Goal: Task Accomplishment & Management: Use online tool/utility

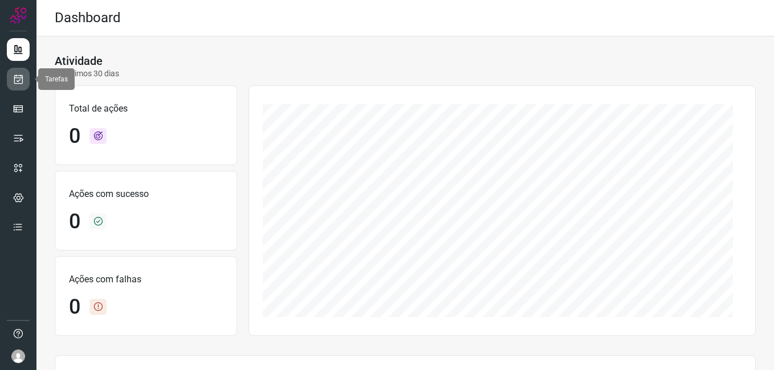
click at [18, 79] on icon at bounding box center [19, 79] width 12 height 11
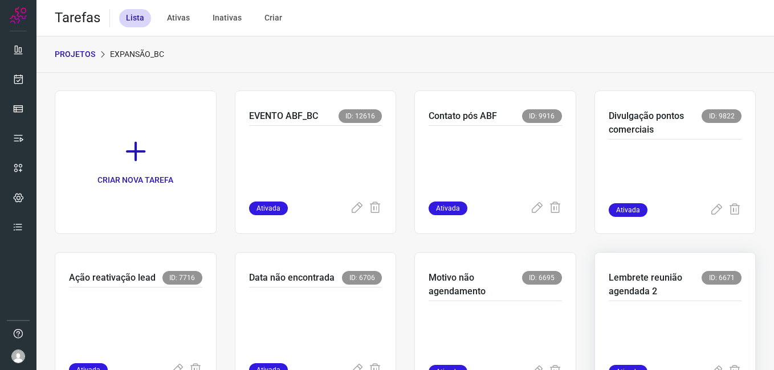
scroll to position [114, 0]
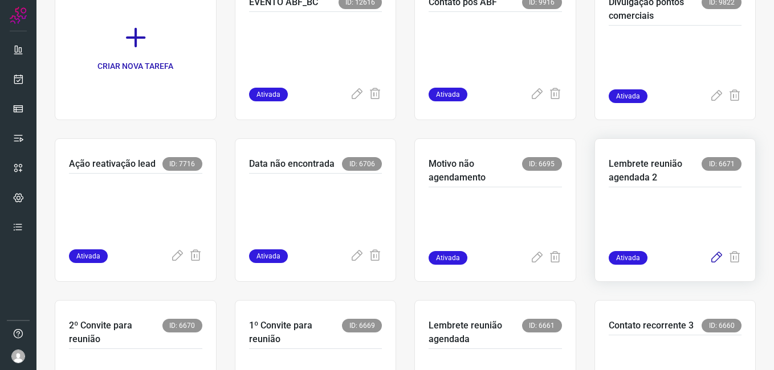
click at [709, 258] on icon at bounding box center [716, 258] width 14 height 14
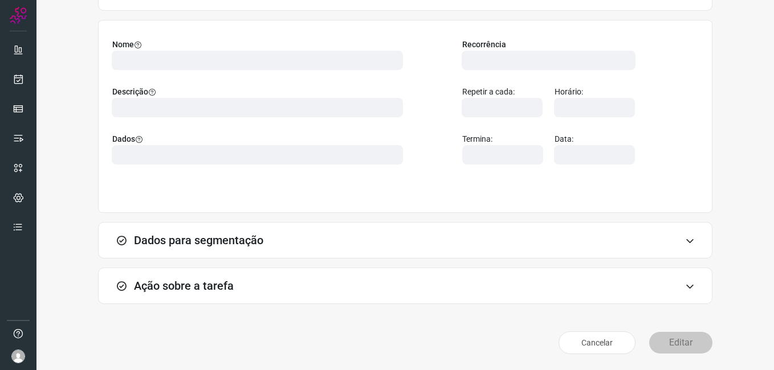
scroll to position [75, 0]
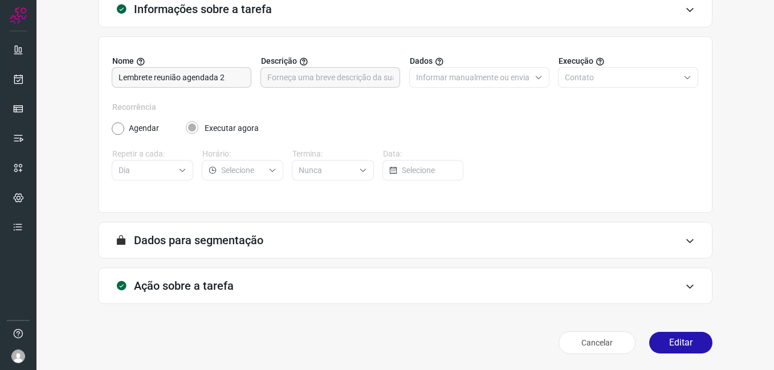
click at [663, 344] on button "Editar" at bounding box center [680, 343] width 63 height 22
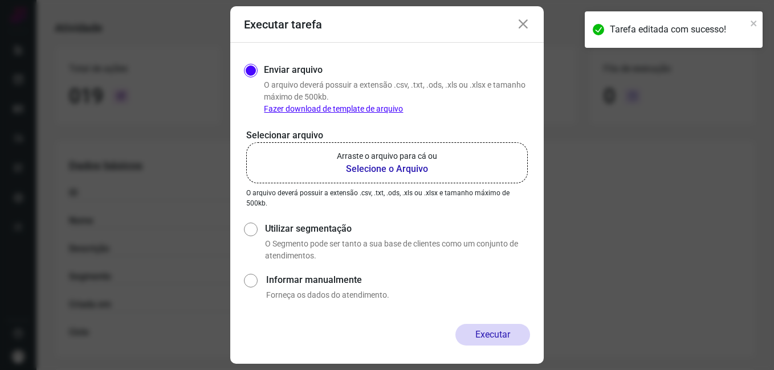
click at [394, 170] on b "Selecione o Arquivo" at bounding box center [387, 169] width 100 height 14
click at [0, 0] on input "Arraste o arquivo para cá ou Selecione o Arquivo" at bounding box center [0, 0] width 0 height 0
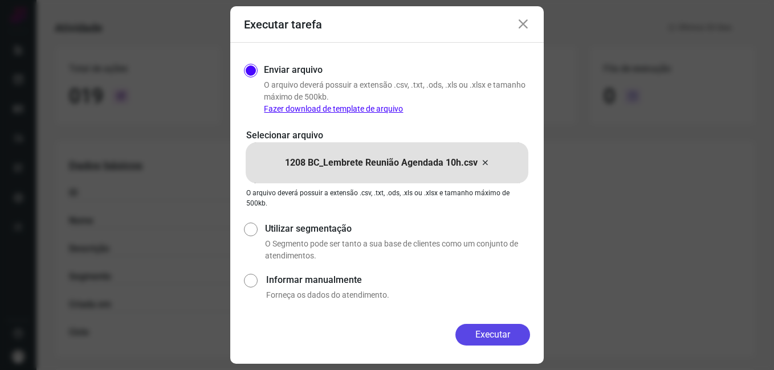
click at [464, 333] on button "Executar" at bounding box center [492, 335] width 75 height 22
click at [464, 333] on div "Executar tarefa Enviar arquivo O arquivo deverá possuir a extensão .csv, .txt, …" at bounding box center [387, 185] width 774 height 370
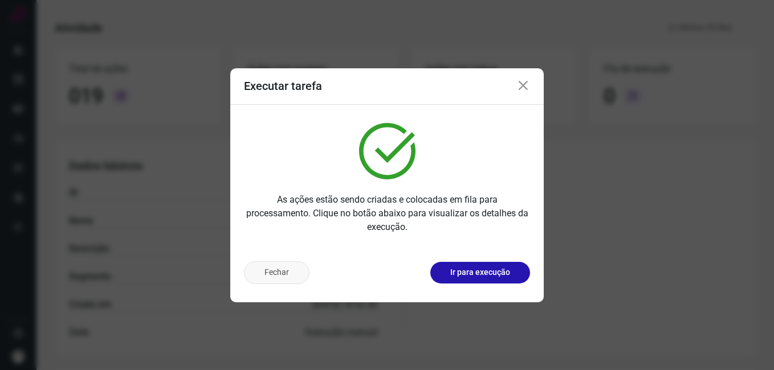
click at [260, 280] on button "Fechar" at bounding box center [277, 273] width 66 height 23
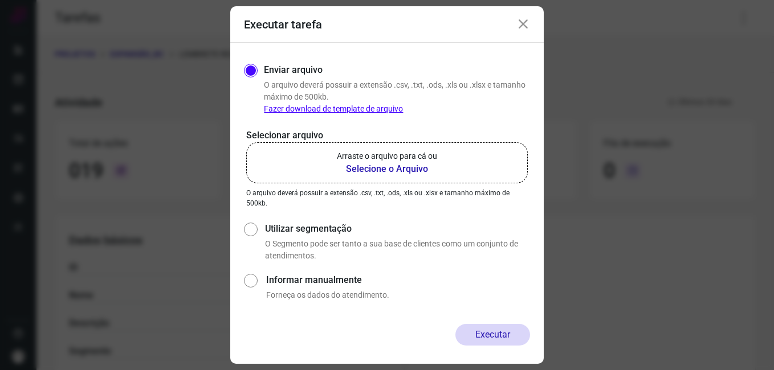
click at [527, 23] on icon at bounding box center [523, 25] width 14 height 14
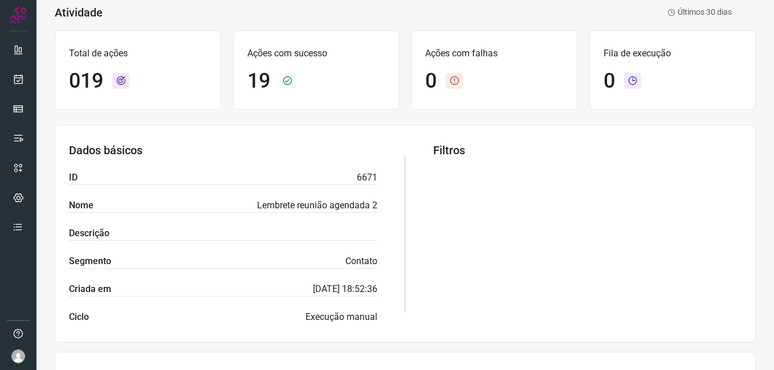
scroll to position [285, 0]
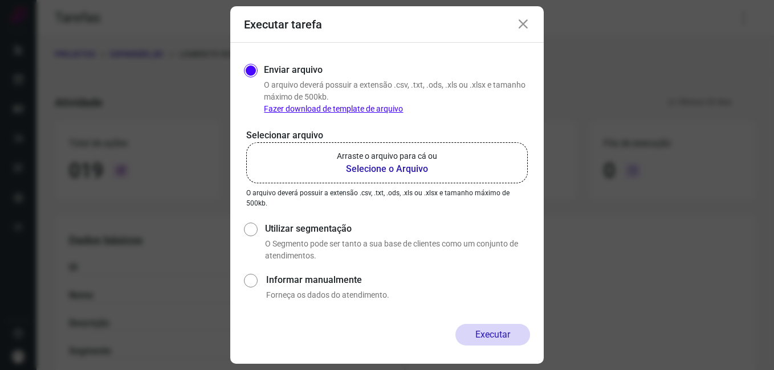
drag, startPoint x: 239, startPoint y: 55, endPoint x: 267, endPoint y: 46, distance: 28.7
click at [239, 55] on div "Enviar arquivo O arquivo deverá possuir a extensão .csv, .txt, .ods, .xls ou .x…" at bounding box center [386, 183] width 313 height 281
click at [522, 25] on icon at bounding box center [523, 25] width 14 height 14
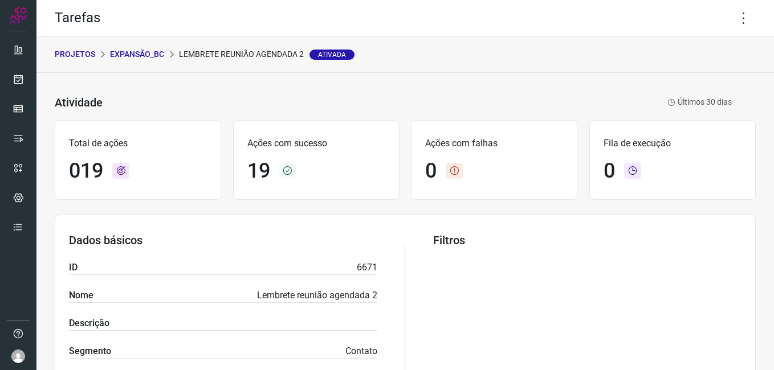
click at [545, 57] on div "PROJETOS Expansão_BC Lembrete reunião agendada 2 Ativada" at bounding box center [404, 54] width 737 height 36
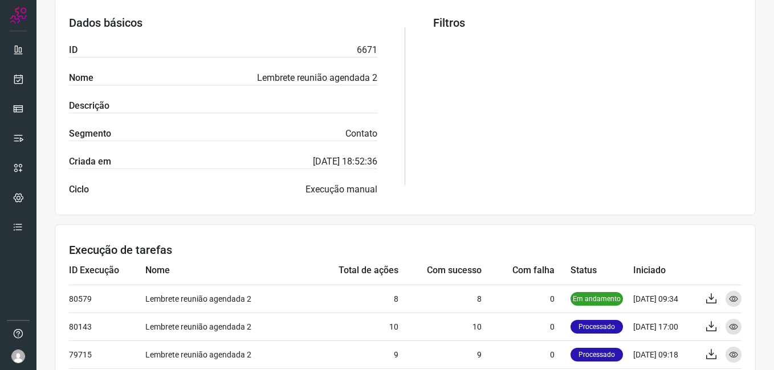
scroll to position [285, 0]
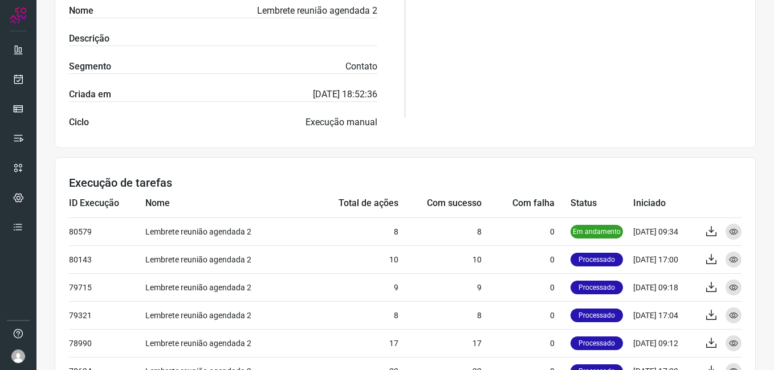
drag, startPoint x: 61, startPoint y: 173, endPoint x: 296, endPoint y: 164, distance: 235.5
click at [69, 173] on section "Execução de tarefas ID Execução Nome Total de ações Com sucesso Com falha Statu…" at bounding box center [405, 350] width 701 height 386
drag, startPoint x: 479, startPoint y: 239, endPoint x: 96, endPoint y: 126, distance: 399.2
click at [109, 121] on div "Ciclo Execução manual" at bounding box center [223, 123] width 308 height 14
click at [46, 108] on div "Atividade Lembrete reunião agendada 2 Ativada Últimos 30 dias Total de ações 01…" at bounding box center [404, 171] width 737 height 767
